Goal: Information Seeking & Learning: Learn about a topic

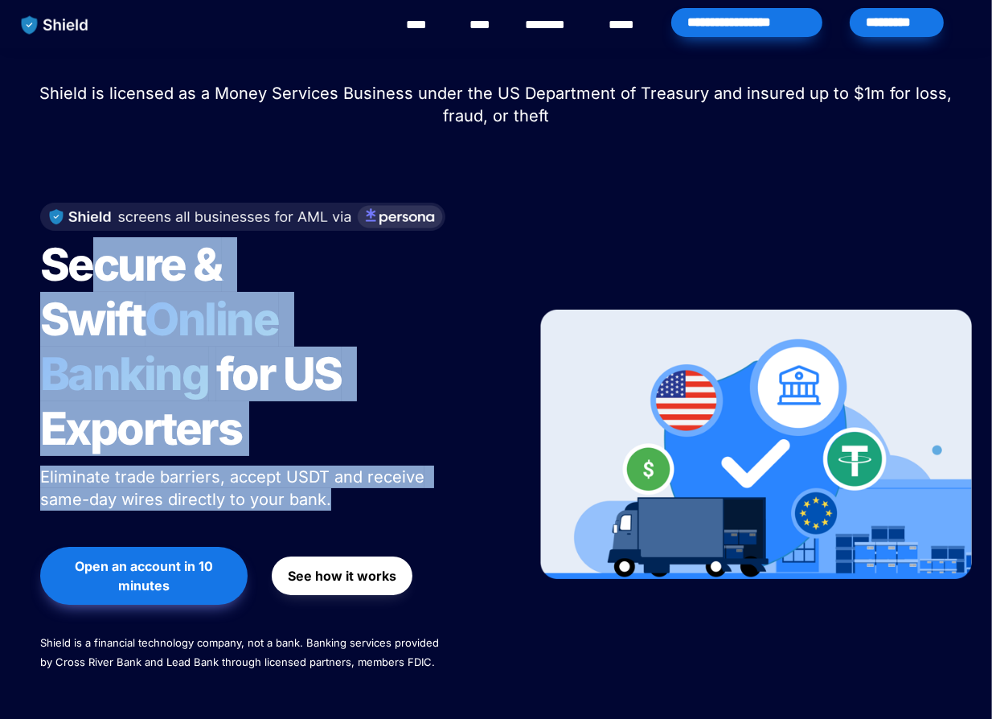
drag, startPoint x: 90, startPoint y: 267, endPoint x: 328, endPoint y: 444, distance: 296.6
click at [329, 444] on div "Secure & Swift Online Banking for US Exporters Eliminate trade barriers, accept…" at bounding box center [268, 445] width 496 height 517
click at [328, 462] on p "Eliminate trade barriers, accept USDT and receive same-day wires directly to yo…" at bounding box center [241, 487] width 402 height 51
drag, startPoint x: 326, startPoint y: 449, endPoint x: 46, endPoint y: 292, distance: 320.8
click at [46, 292] on div "Secure & Swift Online Banking for US Exporters Eliminate trade barriers, accept…" at bounding box center [268, 445] width 496 height 517
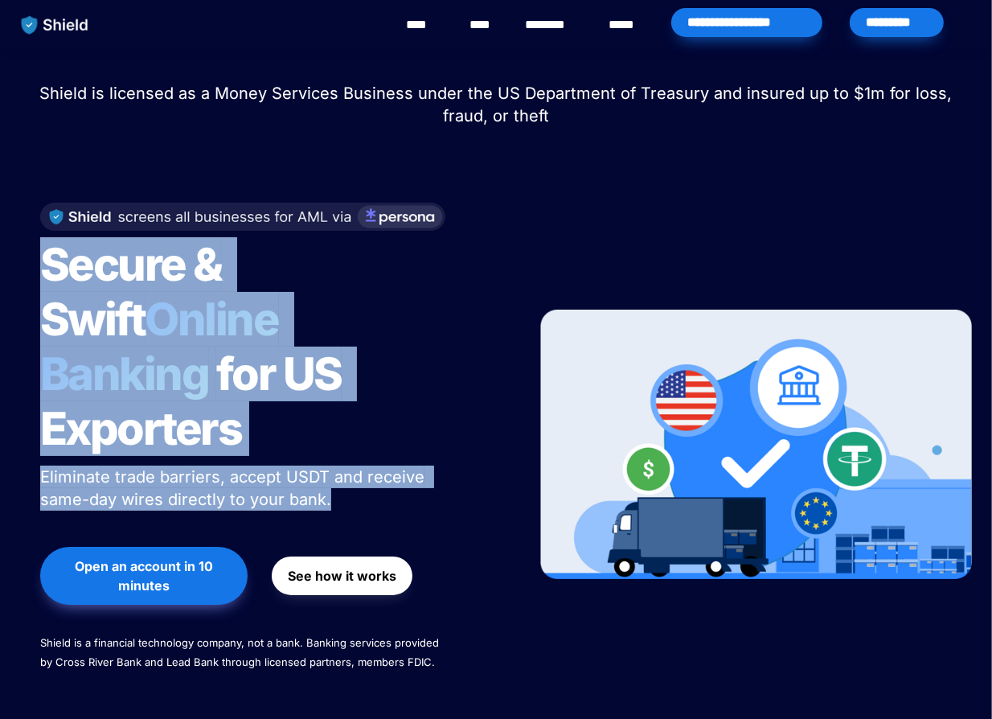
click at [420, 27] on link "****" at bounding box center [424, 24] width 36 height 19
